Goal: Task Accomplishment & Management: Complete application form

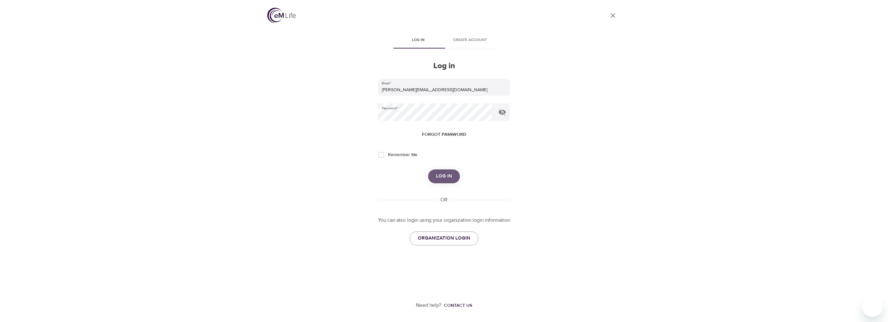
click at [449, 177] on span "Log in" at bounding box center [444, 176] width 16 height 8
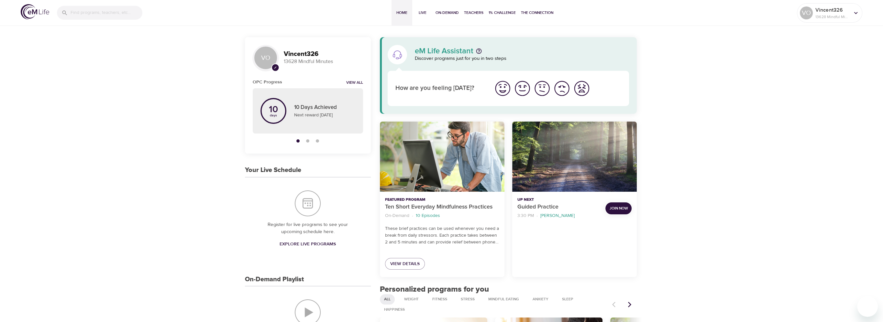
click at [619, 207] on span "Join Now" at bounding box center [619, 208] width 18 height 7
